Goal: Find specific page/section

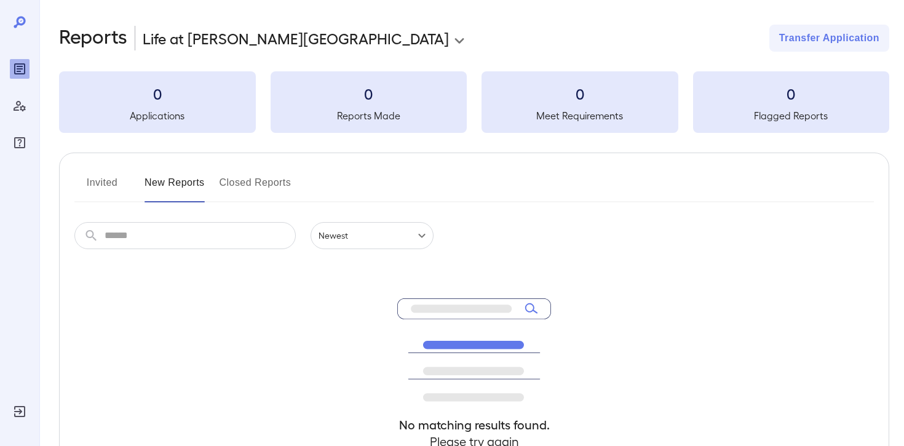
click at [163, 98] on h3 "0" at bounding box center [157, 94] width 197 height 20
click at [183, 185] on button "New Reports" at bounding box center [174, 188] width 60 height 30
click at [269, 186] on button "Closed Reports" at bounding box center [255, 188] width 72 height 30
click at [128, 191] on button "Invited" at bounding box center [101, 188] width 55 height 30
click at [186, 184] on button "New Reports" at bounding box center [174, 188] width 60 height 30
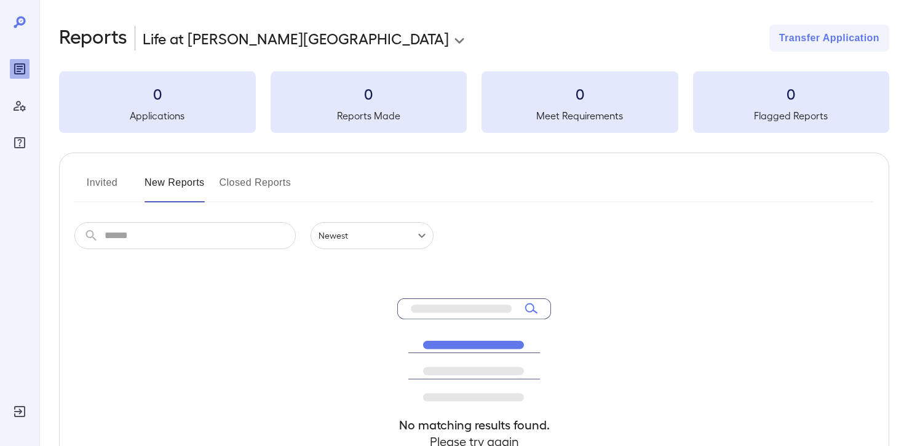
click at [267, 179] on button "Closed Reports" at bounding box center [255, 188] width 72 height 30
